Goal: Task Accomplishment & Management: Use online tool/utility

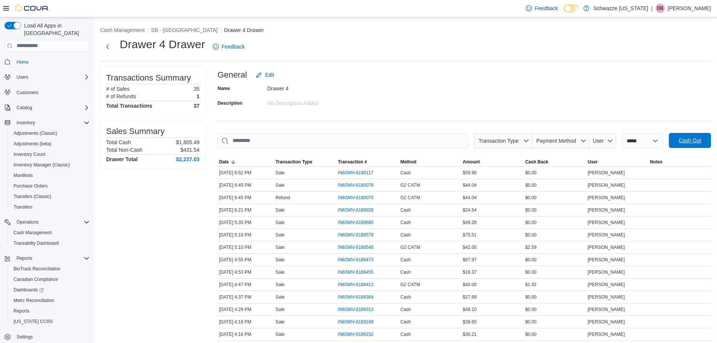
click at [687, 148] on span "Cash Out" at bounding box center [689, 140] width 33 height 15
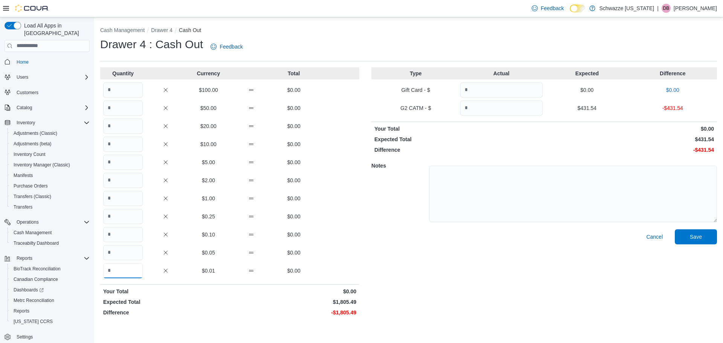
click at [131, 274] on input "Quantity" at bounding box center [123, 270] width 40 height 15
type input "******"
click at [503, 107] on input "Quantity" at bounding box center [501, 108] width 82 height 15
type input "******"
click at [698, 236] on span "Save" at bounding box center [696, 237] width 12 height 8
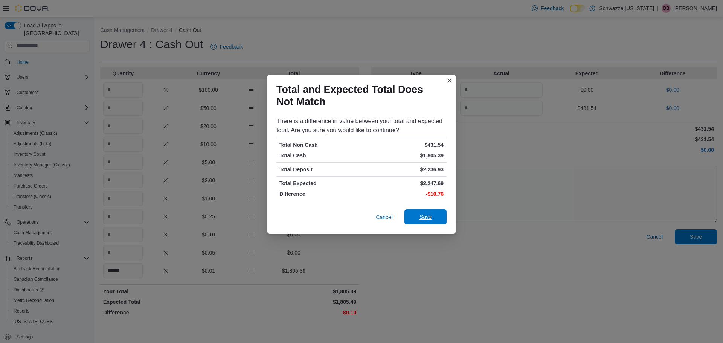
click at [414, 220] on span "Save" at bounding box center [425, 216] width 33 height 15
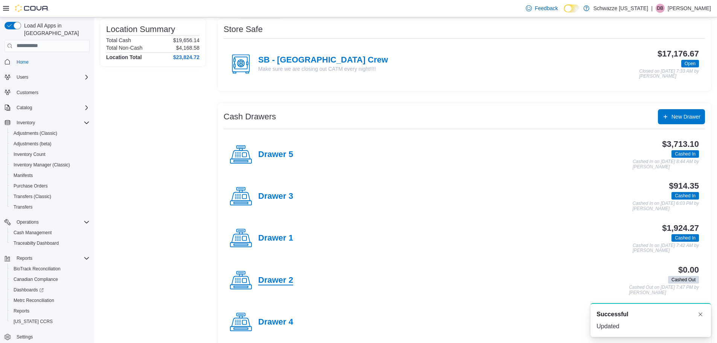
scroll to position [115, 0]
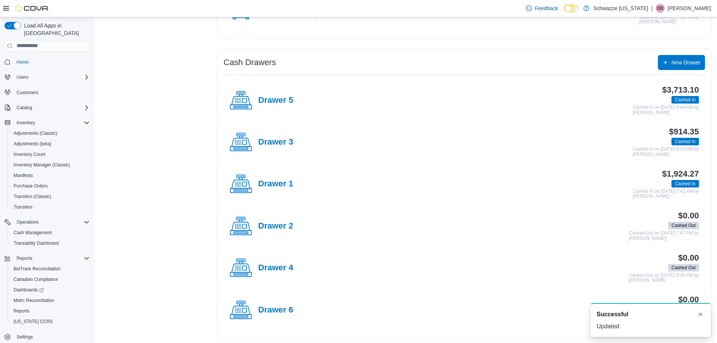
click at [263, 99] on h4 "Drawer 5" at bounding box center [275, 101] width 35 height 10
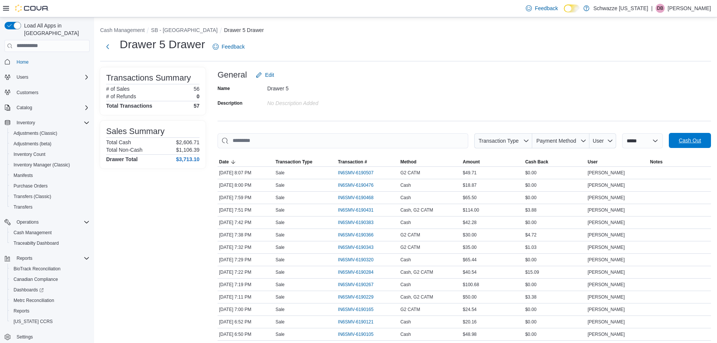
click at [687, 145] on span "Cash Out" at bounding box center [689, 140] width 33 height 15
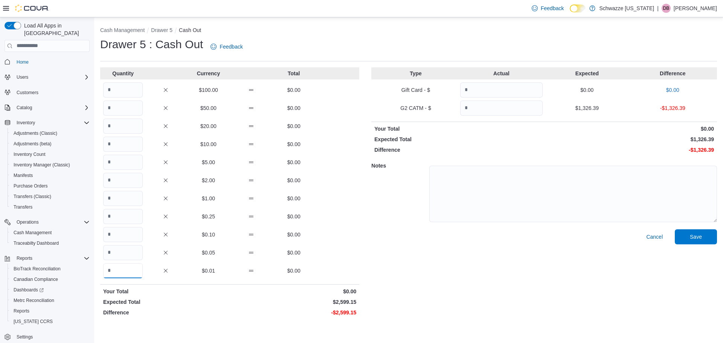
click at [121, 274] on input "Quantity" at bounding box center [123, 270] width 40 height 15
type input "******"
click at [472, 112] on input "Quantity" at bounding box center [501, 108] width 82 height 15
type input "*******"
click at [706, 234] on span "Save" at bounding box center [695, 236] width 33 height 15
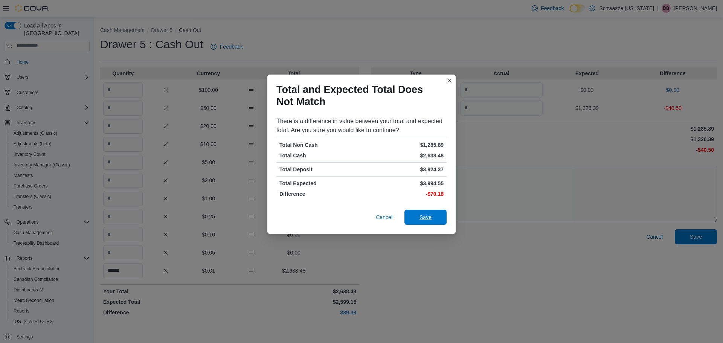
click at [427, 222] on span "Save" at bounding box center [425, 217] width 33 height 15
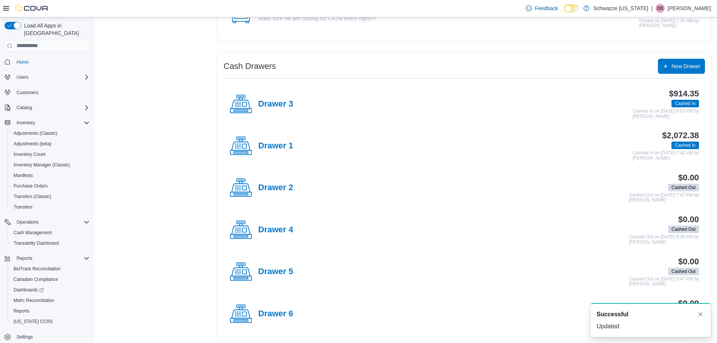
scroll to position [115, 0]
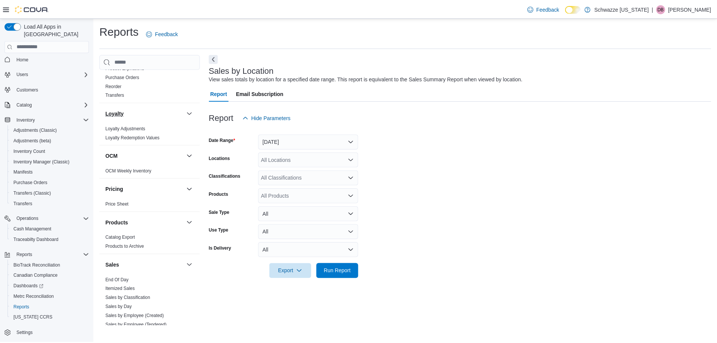
scroll to position [414, 0]
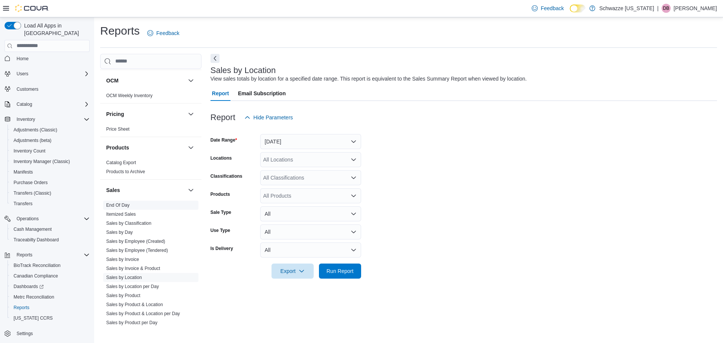
click at [113, 203] on link "End Of Day" at bounding box center [117, 205] width 23 height 5
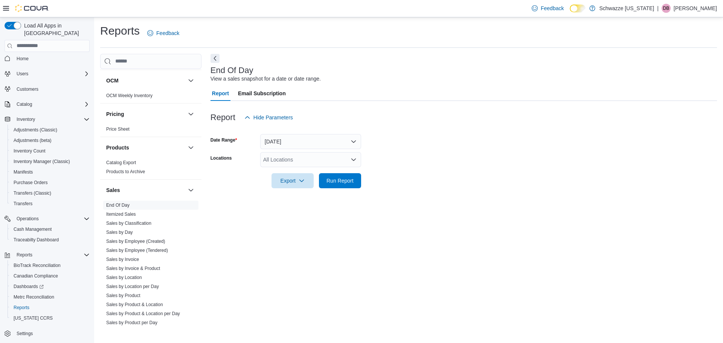
click at [308, 164] on div "All Locations" at bounding box center [310, 159] width 101 height 15
type input "***"
click at [306, 168] on button "SB - [GEOGRAPHIC_DATA]" at bounding box center [310, 172] width 101 height 11
drag, startPoint x: 414, startPoint y: 169, endPoint x: 347, endPoint y: 180, distance: 67.9
click at [413, 169] on div at bounding box center [463, 170] width 506 height 6
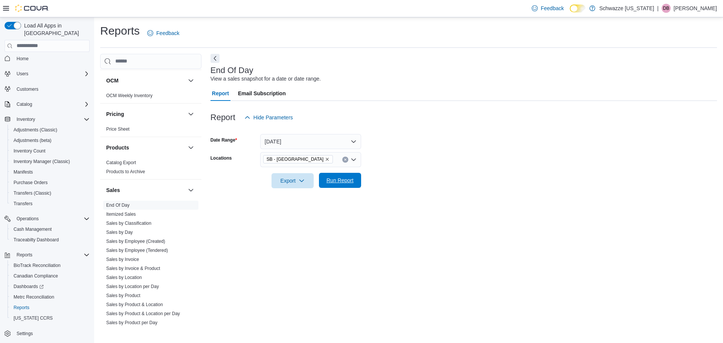
click at [333, 181] on span "Run Report" at bounding box center [339, 181] width 27 height 8
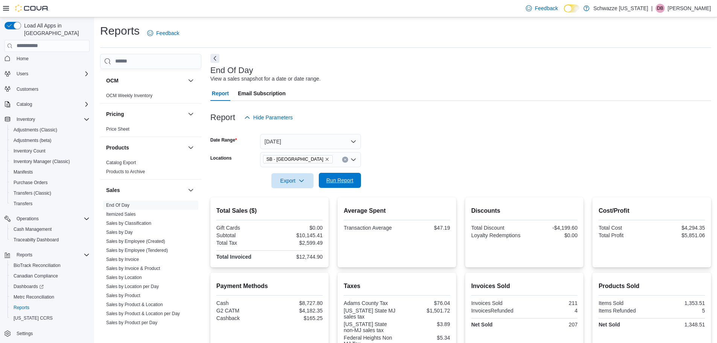
scroll to position [157, 0]
